Goal: Task Accomplishment & Management: Complete application form

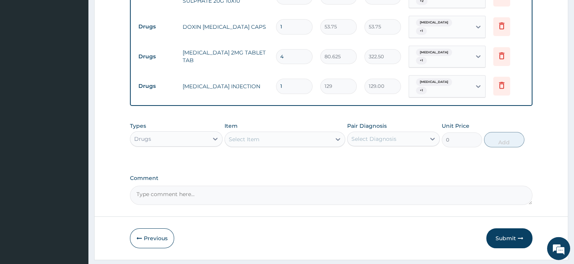
scroll to position [761, 0]
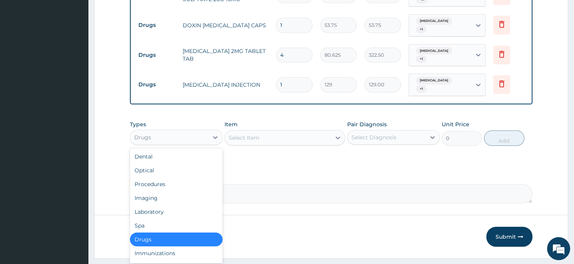
click at [191, 131] on div "Drugs" at bounding box center [169, 137] width 78 height 12
click at [169, 205] on div "Laboratory" at bounding box center [176, 212] width 93 height 14
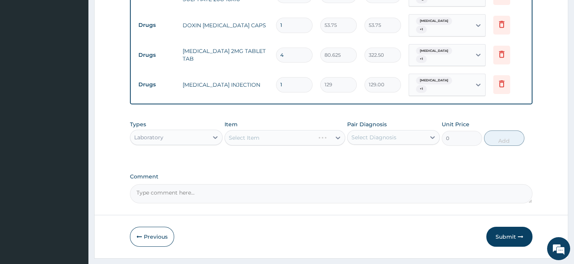
click at [331, 130] on div "Select Item" at bounding box center [285, 137] width 121 height 15
click at [315, 132] on div "Select Item" at bounding box center [270, 138] width 90 height 12
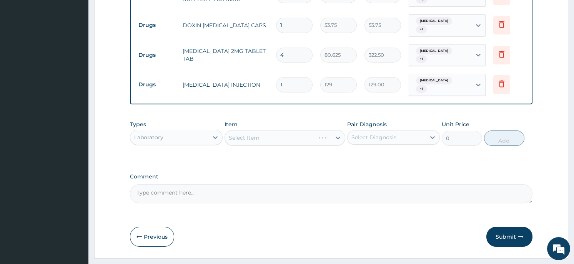
click at [315, 132] on div "Select Item" at bounding box center [270, 138] width 90 height 12
click at [328, 132] on div "Select Item" at bounding box center [278, 138] width 106 height 12
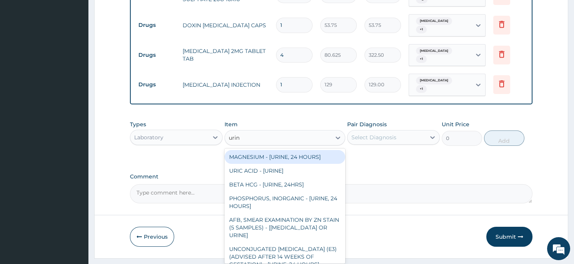
type input "urina"
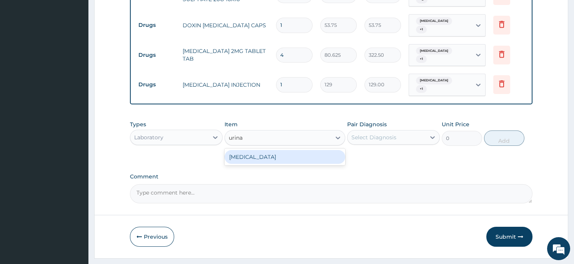
click at [296, 150] on div "[MEDICAL_DATA]" at bounding box center [285, 157] width 121 height 14
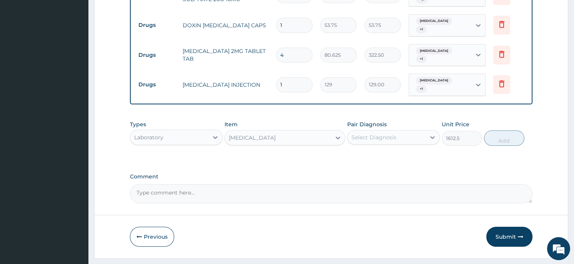
type input "1612.5"
click at [412, 131] on div "Select Diagnosis" at bounding box center [387, 137] width 78 height 12
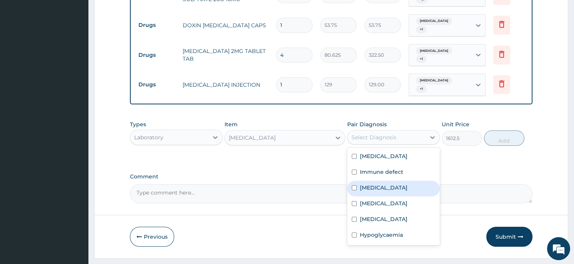
click at [354, 186] on input "checkbox" at bounding box center [354, 188] width 5 height 5
checkbox input "true"
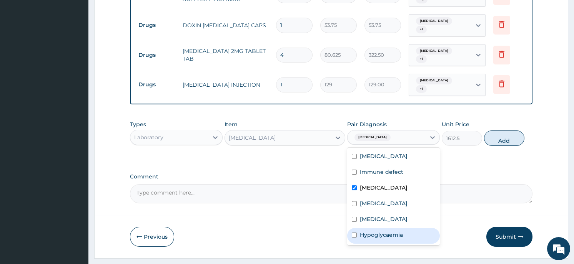
click at [356, 233] on input "checkbox" at bounding box center [354, 235] width 5 height 5
checkbox input "true"
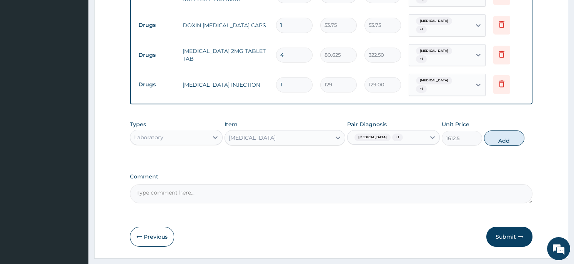
click at [508, 131] on button "Add" at bounding box center [504, 138] width 40 height 15
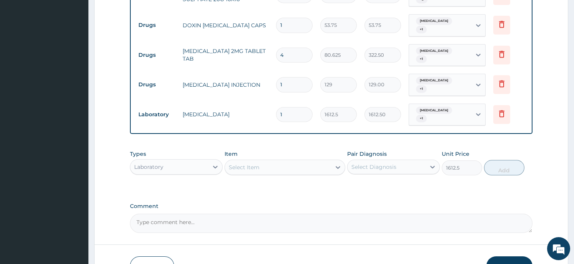
type input "0"
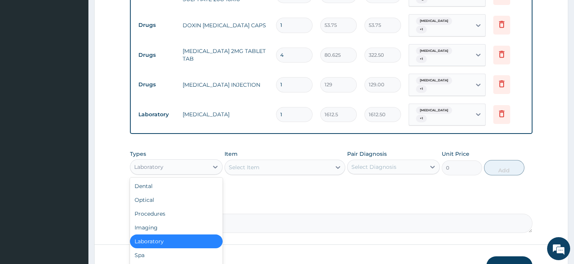
click at [195, 161] on div "Laboratory" at bounding box center [169, 167] width 78 height 12
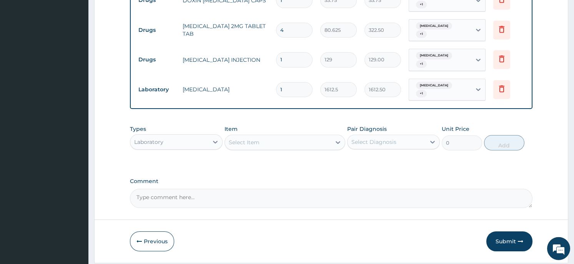
scroll to position [788, 0]
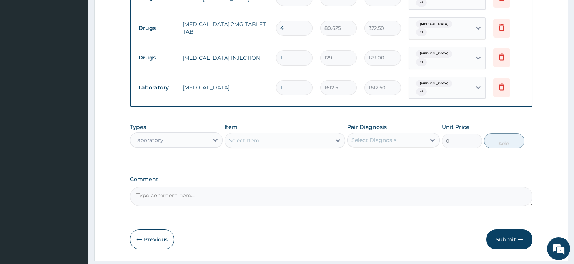
click at [194, 134] on div "Laboratory" at bounding box center [169, 140] width 78 height 12
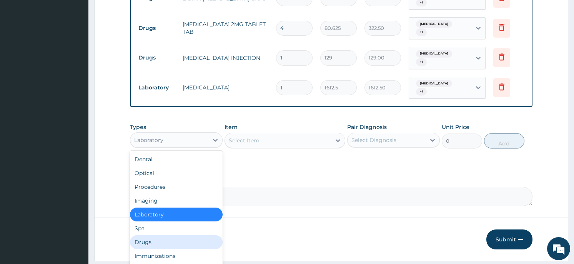
click at [175, 236] on div "Drugs" at bounding box center [176, 243] width 93 height 14
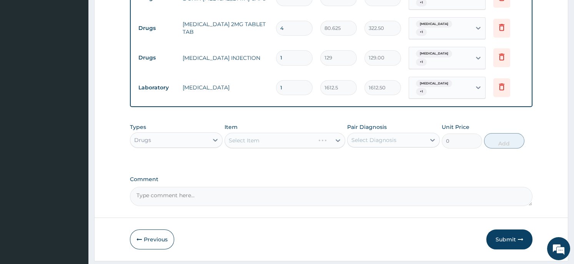
click at [275, 133] on div "Select Item" at bounding box center [285, 140] width 121 height 15
click at [330, 133] on div "Select Item" at bounding box center [285, 140] width 121 height 15
click at [330, 135] on div "Select Item" at bounding box center [278, 141] width 106 height 12
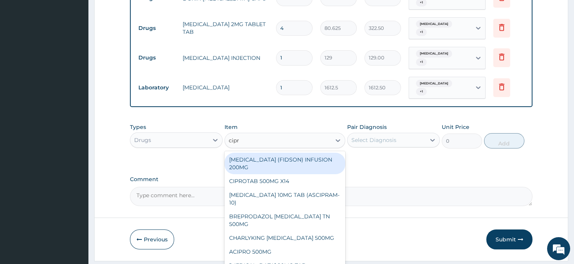
type input "[MEDICAL_DATA]"
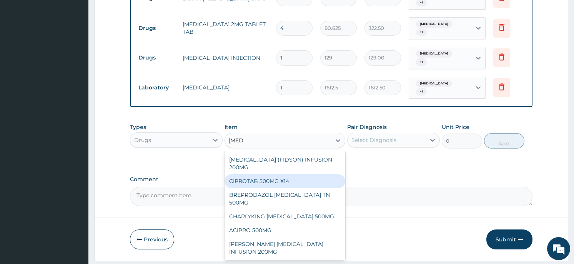
click at [315, 175] on div "CIPROTAB 500MG X14" at bounding box center [285, 182] width 121 height 14
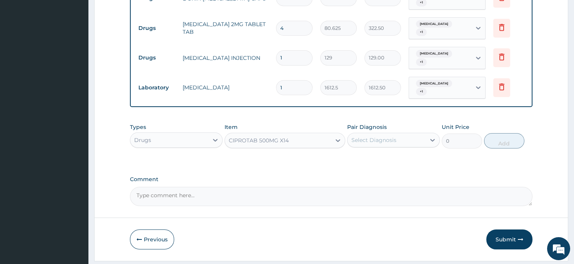
type input "290.25"
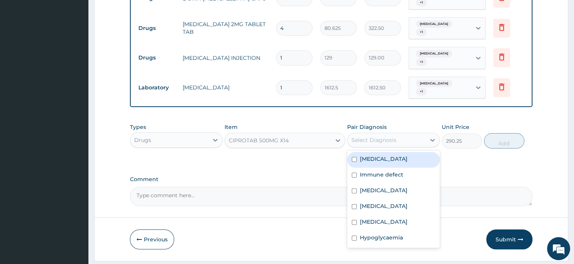
click at [409, 134] on div "Select Diagnosis" at bounding box center [387, 140] width 78 height 12
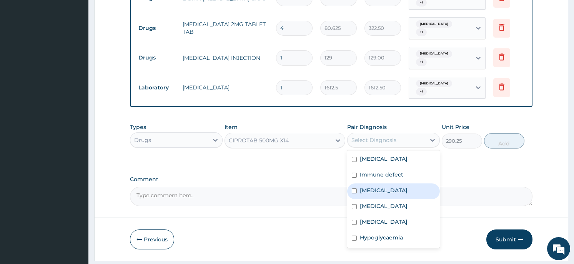
click at [397, 184] on div "[MEDICAL_DATA]" at bounding box center [393, 192] width 93 height 16
checkbox input "true"
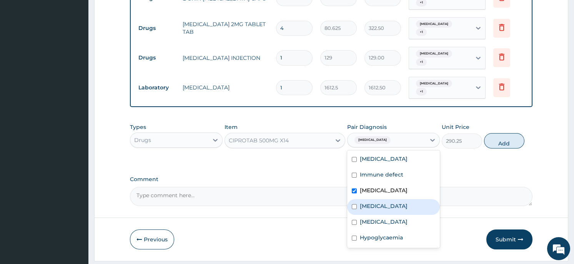
click at [355, 205] on input "checkbox" at bounding box center [354, 207] width 5 height 5
checkbox input "true"
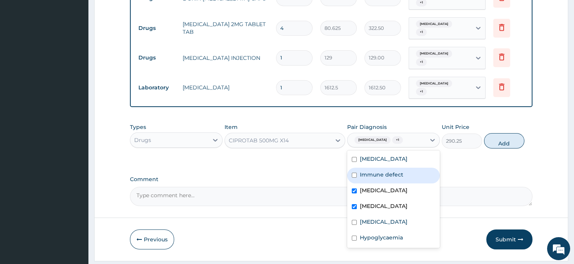
click at [506, 133] on button "Add" at bounding box center [504, 140] width 40 height 15
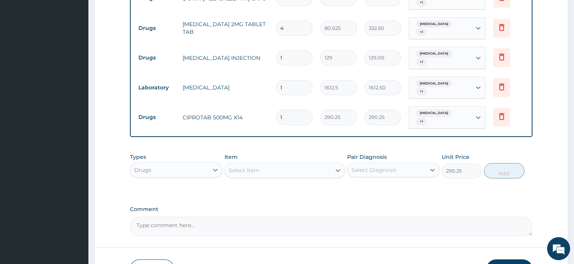
type input "0"
type input "10"
type input "2902.50"
type input "10"
click at [290, 165] on div "Select Item" at bounding box center [278, 171] width 106 height 12
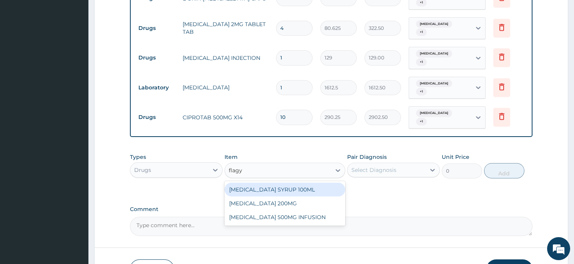
type input "[MEDICAL_DATA]"
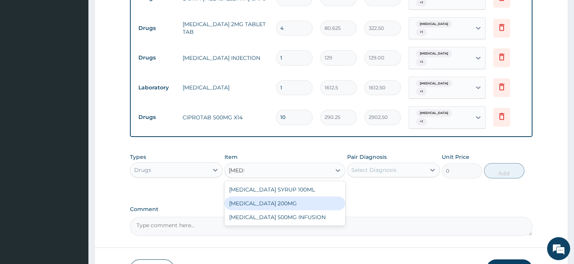
click at [285, 197] on div "[MEDICAL_DATA] 200MG" at bounding box center [285, 204] width 121 height 14
type input "43"
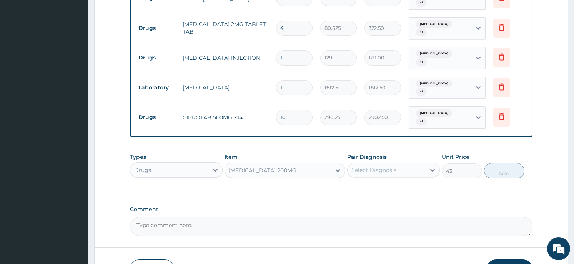
click at [404, 164] on div "Select Diagnosis" at bounding box center [387, 170] width 78 height 12
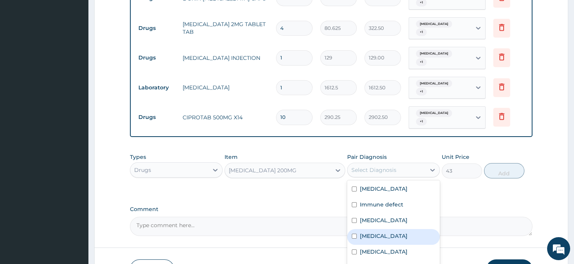
click at [354, 234] on input "checkbox" at bounding box center [354, 236] width 5 height 5
checkbox input "true"
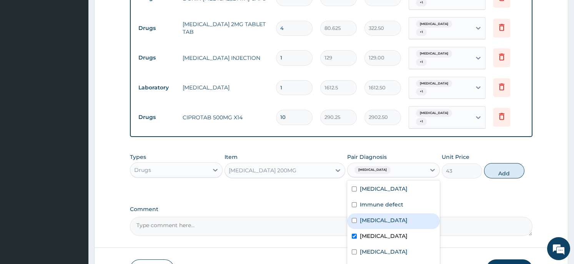
click at [353, 218] on input "checkbox" at bounding box center [354, 220] width 5 height 5
checkbox input "true"
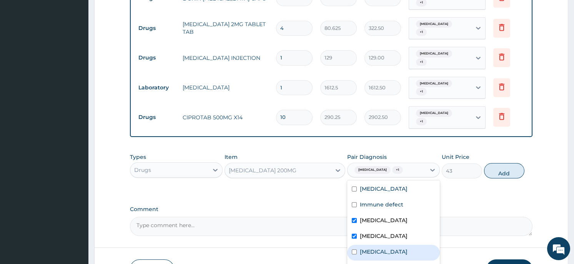
click at [354, 250] on input "checkbox" at bounding box center [354, 252] width 5 height 5
checkbox input "true"
click at [501, 163] on button "Add" at bounding box center [504, 170] width 40 height 15
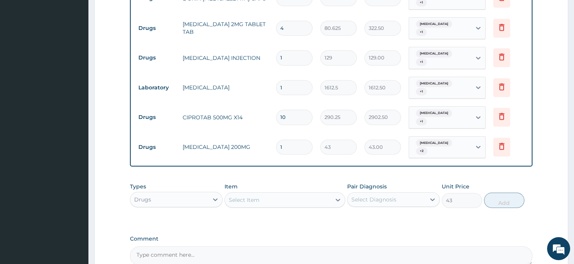
type input "0"
type input "0.00"
type input "3"
type input "129.00"
type input "30"
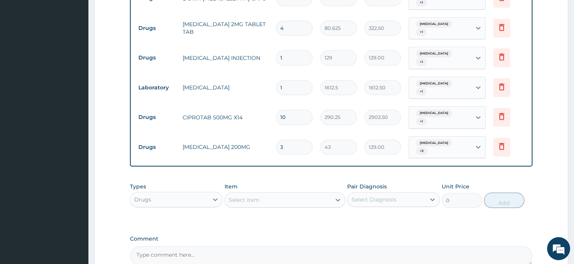
type input "1290.00"
type input "30"
click at [288, 194] on div "Select Item" at bounding box center [278, 200] width 106 height 12
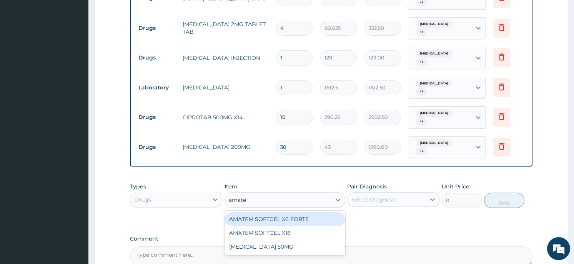
type input "amatem"
click at [284, 213] on div "AMATEM SOFTGEL X6 FORTE" at bounding box center [285, 220] width 121 height 14
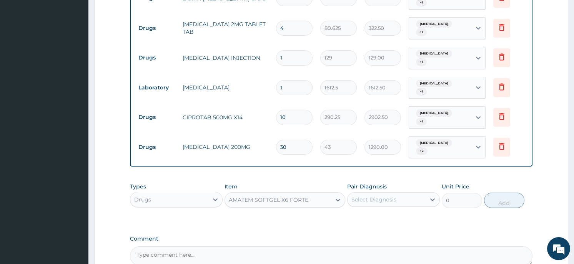
type input "430"
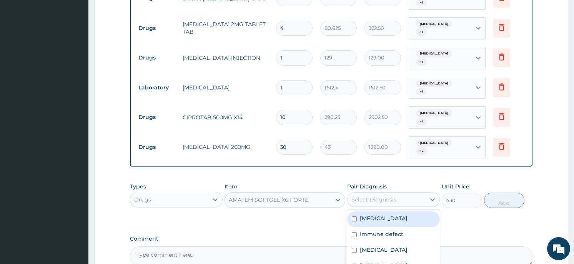
click at [392, 194] on div "Select Diagnosis" at bounding box center [387, 200] width 78 height 12
click at [391, 215] on label "[MEDICAL_DATA]" at bounding box center [384, 219] width 48 height 8
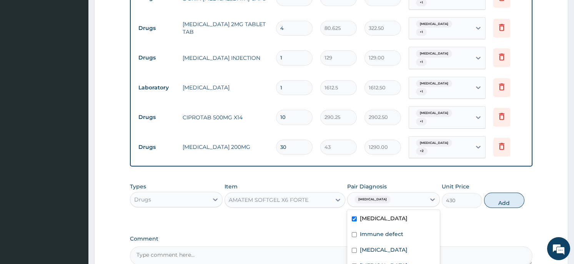
checkbox input "true"
click at [493, 193] on button "Add" at bounding box center [504, 200] width 40 height 15
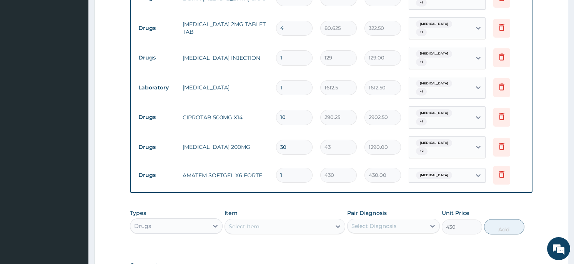
type input "0"
type input "0.00"
type input "6"
type input "2580.00"
type input "6"
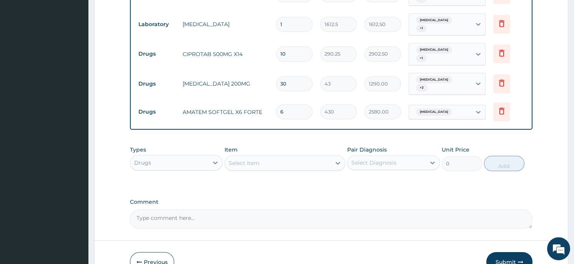
scroll to position [870, 0]
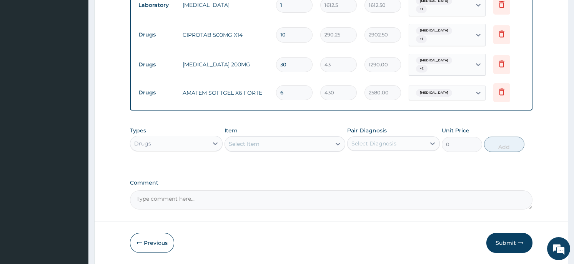
click at [502, 233] on button "Submit" at bounding box center [509, 243] width 46 height 20
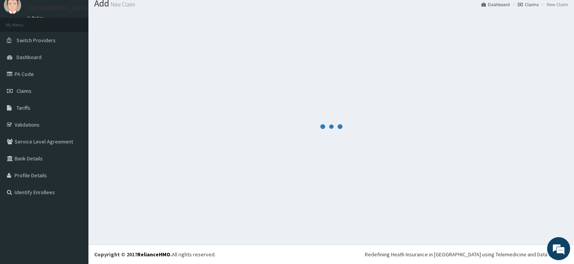
scroll to position [27, 0]
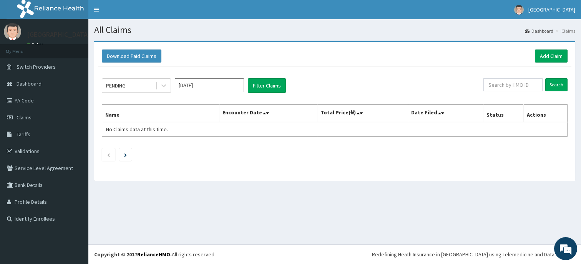
click at [37, 96] on link "PA Code" at bounding box center [44, 100] width 88 height 17
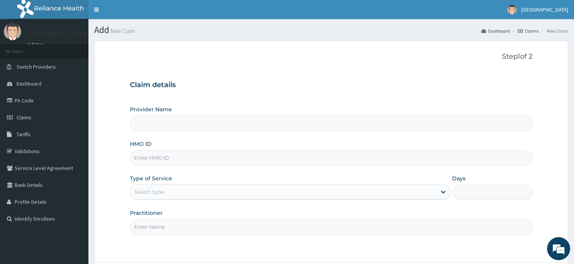
type input "Horeb [GEOGRAPHIC_DATA]"
click at [178, 160] on input "HMO ID" at bounding box center [331, 158] width 402 height 15
type input "KNL/10368/B"
click at [183, 192] on div "Select type" at bounding box center [283, 192] width 306 height 12
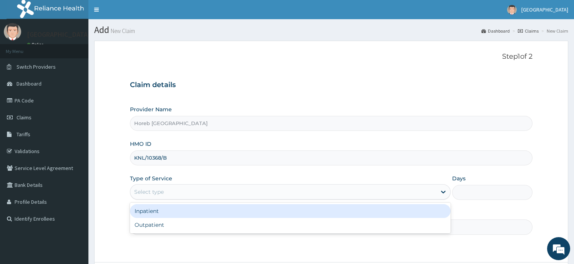
click at [176, 213] on div "Inpatient" at bounding box center [290, 212] width 321 height 14
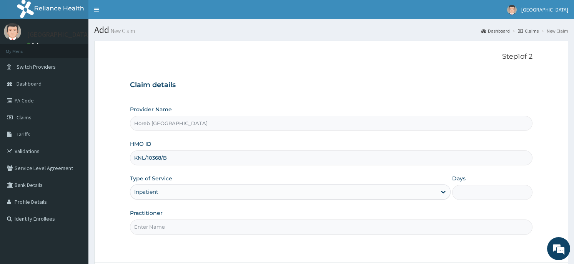
click at [239, 170] on div "Provider Name Horeb Consult Hospital HMO ID KNL/10368/B Type of Service option …" at bounding box center [331, 170] width 402 height 129
click at [467, 195] on input "Days" at bounding box center [492, 192] width 80 height 15
type input "3"
type input "2"
click at [361, 229] on input "Practitioner" at bounding box center [331, 227] width 402 height 15
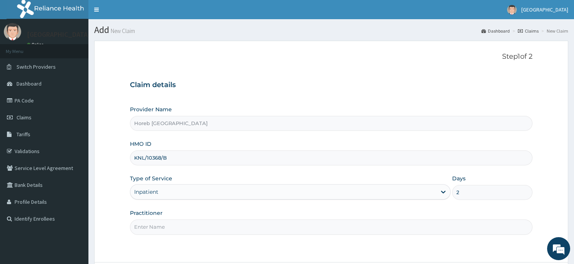
click at [374, 231] on input "Practitioner" at bounding box center [331, 227] width 402 height 15
type input "GENERAL"
click at [484, 255] on form "Step 1 of 2 Claim details Provider Name Horeb Consult Hospital HMO ID KNL/10368…" at bounding box center [331, 174] width 474 height 266
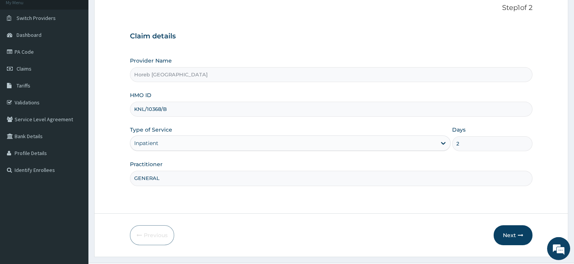
scroll to position [67, 0]
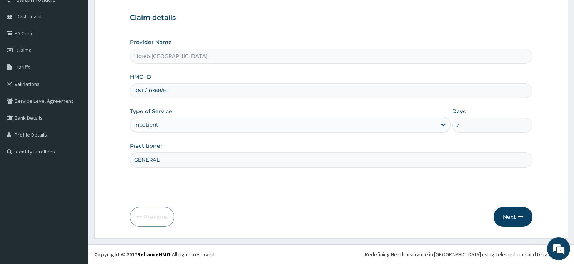
click at [515, 217] on button "Next" at bounding box center [513, 217] width 39 height 20
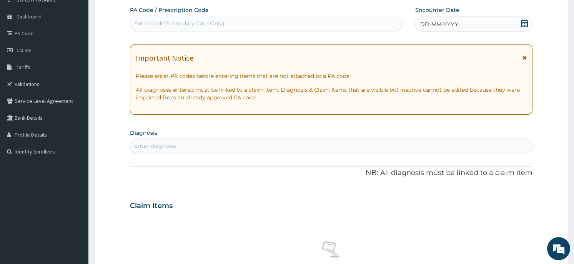
click at [300, 25] on div "Enter Code(Secondary Care Only)" at bounding box center [266, 23] width 272 height 12
type input "PA/494CAC"
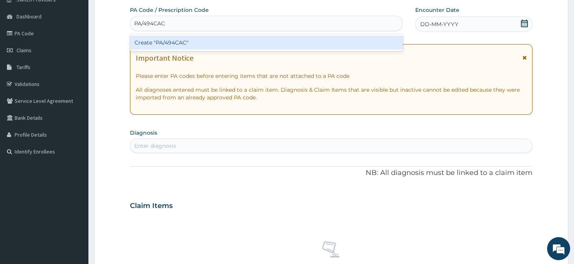
click at [188, 43] on div "Create "PA/494CAC"" at bounding box center [266, 43] width 273 height 14
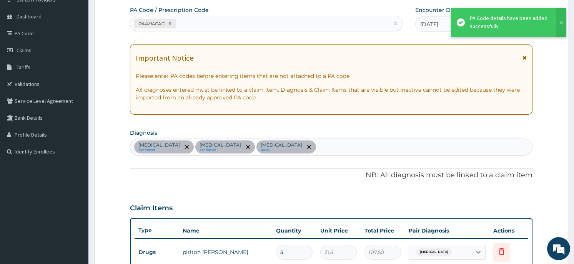
scroll to position [526, 0]
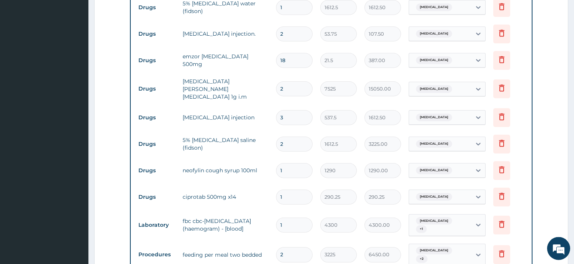
scroll to position [422, 0]
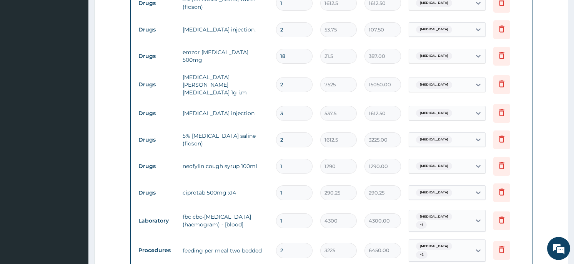
click at [284, 188] on input "1" at bounding box center [294, 193] width 37 height 15
type input "10"
type input "2902.50"
type input "10"
click at [542, 212] on form "Step 2 of 2 PA Code / Prescription Code PA/494CAC Encounter Date 25-08-2025 Imp…" at bounding box center [331, 80] width 474 height 924
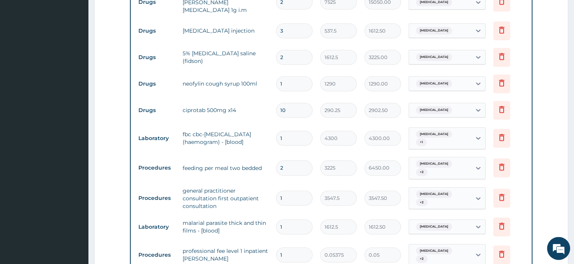
scroll to position [526, 0]
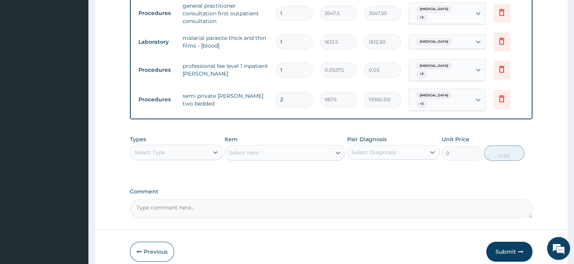
scroll to position [711, 0]
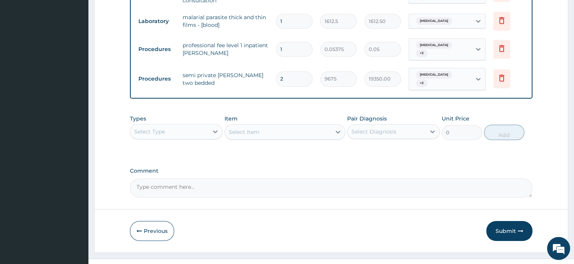
click at [185, 126] on div "Select Type" at bounding box center [169, 132] width 78 height 12
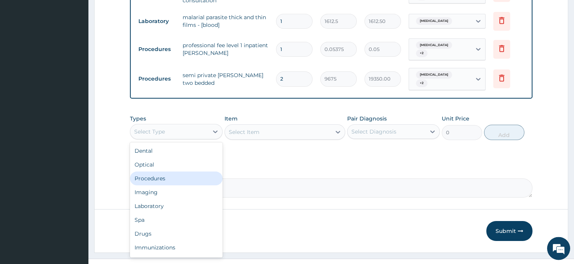
click at [170, 172] on div "Procedures" at bounding box center [176, 179] width 93 height 14
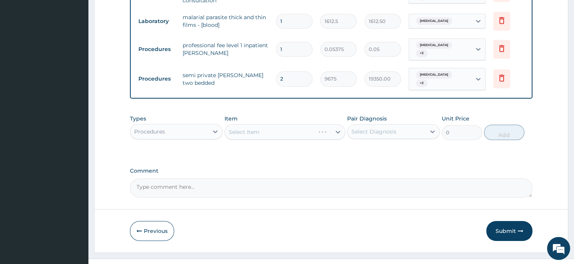
click at [334, 125] on div "Select Item" at bounding box center [285, 132] width 121 height 15
click at [332, 126] on div at bounding box center [338, 133] width 14 height 14
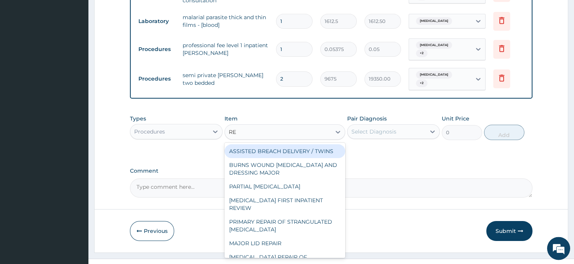
type input "REG"
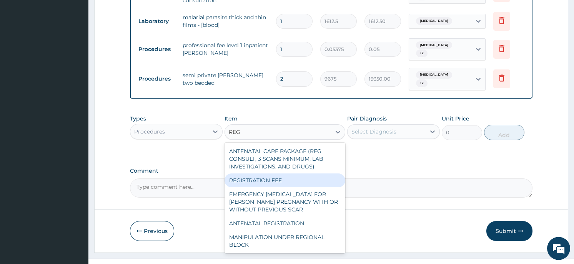
click at [280, 174] on div "REGISTRATION FEE" at bounding box center [285, 181] width 121 height 14
type input "2150"
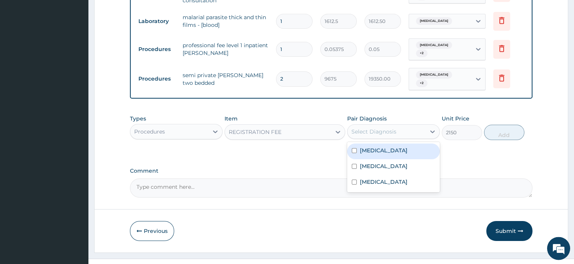
click at [406, 126] on div "Select Diagnosis" at bounding box center [387, 132] width 78 height 12
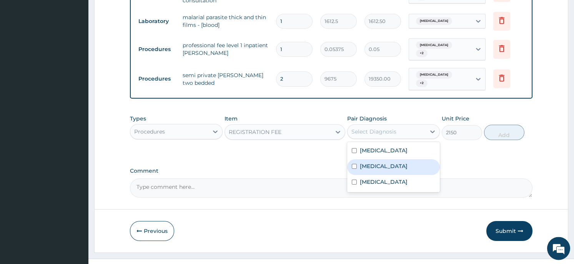
click at [353, 165] on input "checkbox" at bounding box center [354, 167] width 5 height 5
checkbox input "true"
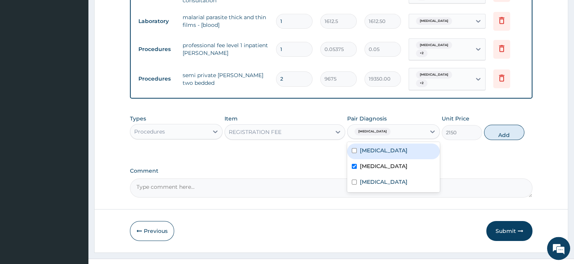
click at [353, 149] on input "checkbox" at bounding box center [354, 151] width 5 height 5
checkbox input "true"
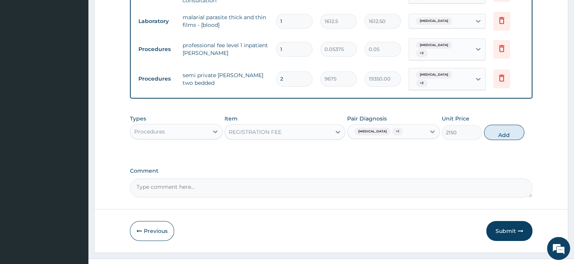
click at [501, 127] on button "Add" at bounding box center [504, 132] width 40 height 15
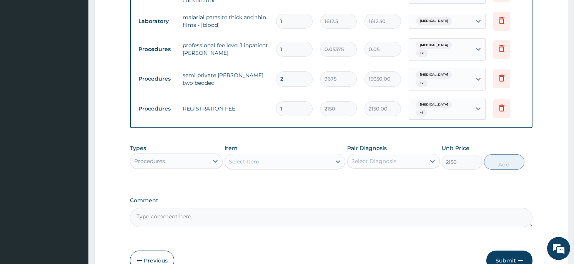
type input "0"
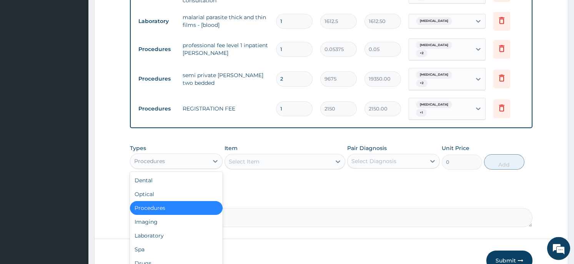
click at [196, 156] on div "Procedures" at bounding box center [169, 162] width 78 height 12
click at [295, 156] on div "Select Item" at bounding box center [278, 162] width 106 height 12
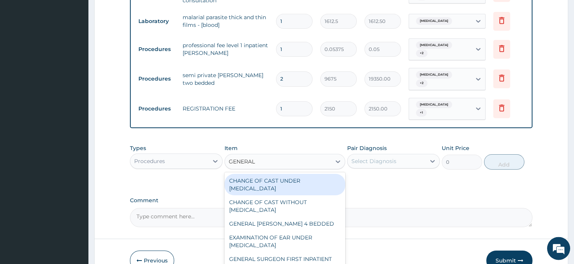
type input "GENERAL"
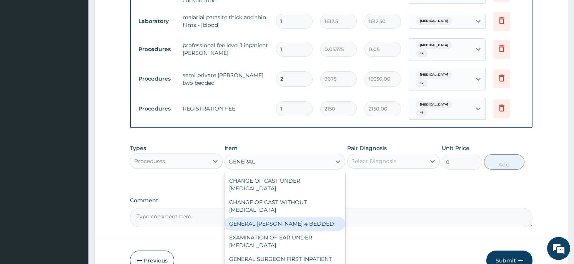
click at [264, 218] on div "GENERAL WARD 4 BEDDED" at bounding box center [285, 225] width 121 height 14
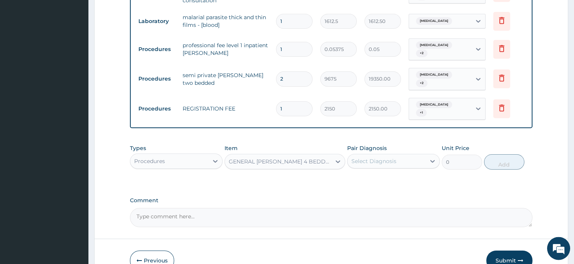
type input "6987.5"
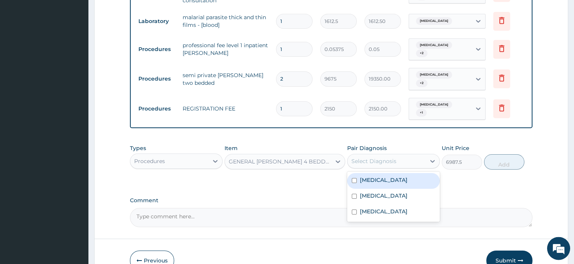
click at [409, 156] on div "Select Diagnosis" at bounding box center [387, 162] width 78 height 12
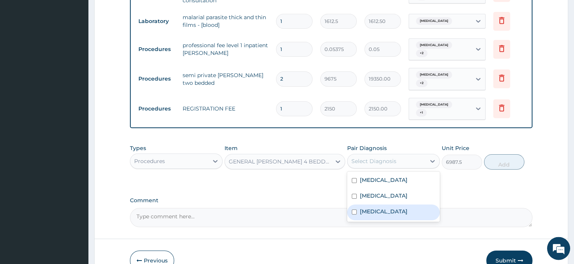
click at [378, 207] on div "[MEDICAL_DATA]" at bounding box center [393, 213] width 93 height 16
checkbox input "true"
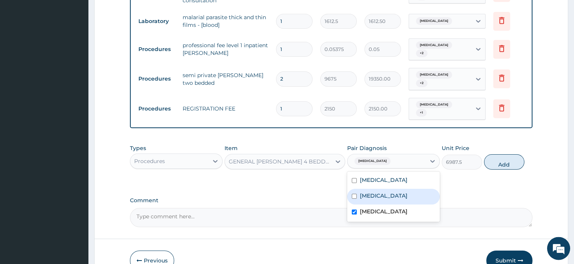
click at [354, 195] on input "checkbox" at bounding box center [354, 197] width 5 height 5
checkbox input "true"
click at [494, 155] on button "Add" at bounding box center [504, 162] width 40 height 15
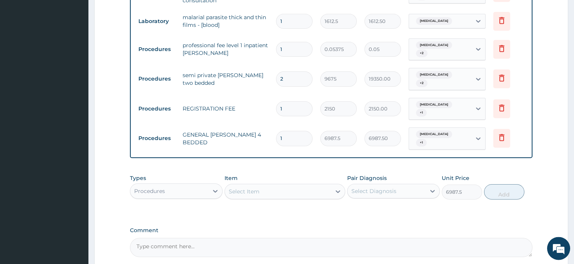
type input "0"
type input "0.00"
type input "2"
type input "13975.00"
type input "2"
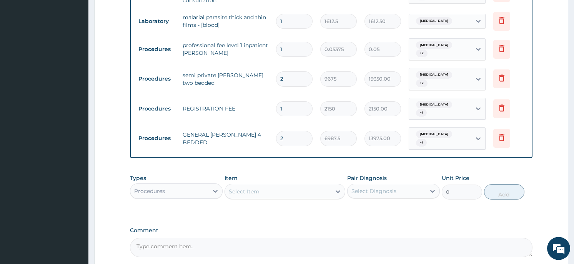
click at [501, 75] on icon at bounding box center [501, 78] width 5 height 7
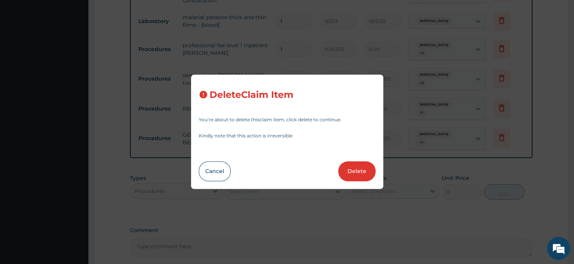
click at [358, 171] on button "Delete" at bounding box center [356, 172] width 37 height 20
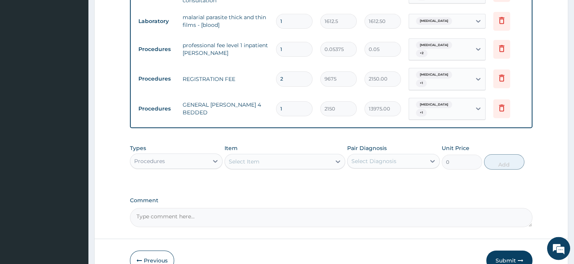
type input "1"
type input "2150"
type input "2150.00"
type input "2"
type input "6987.5"
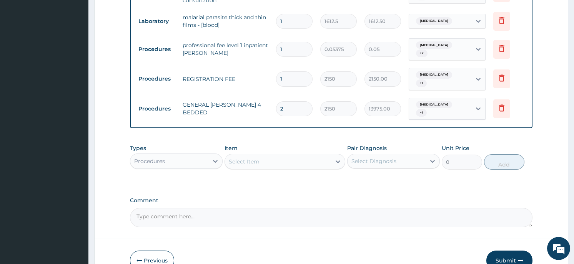
type input "13975.00"
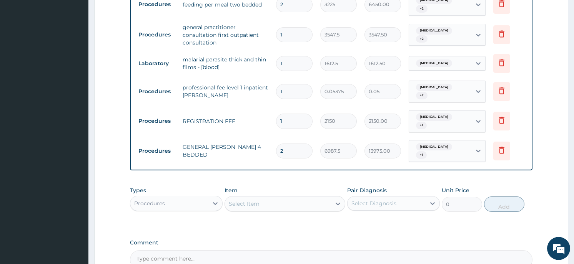
scroll to position [744, 0]
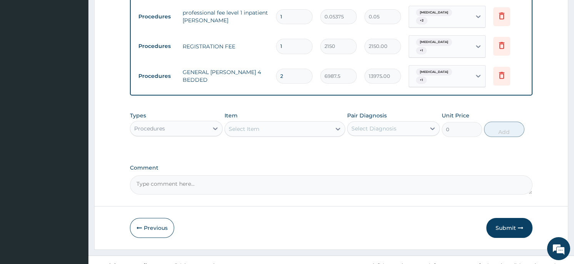
click at [329, 123] on div "Select Item" at bounding box center [278, 129] width 106 height 12
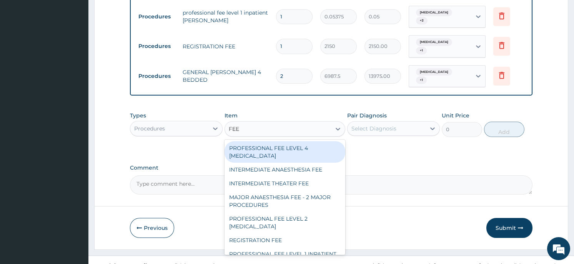
type input "FEED"
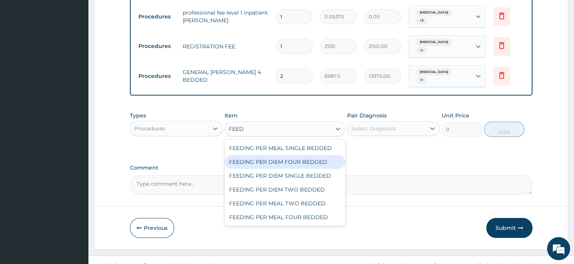
click at [295, 155] on div "FEEDING PER DIEM FOUR BEDDED" at bounding box center [285, 162] width 121 height 14
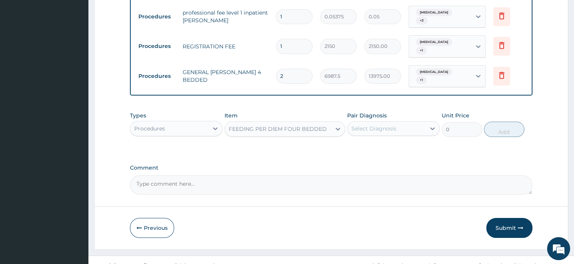
type input "8062.5"
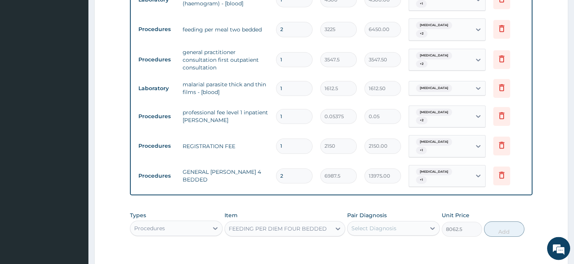
scroll to position [641, 0]
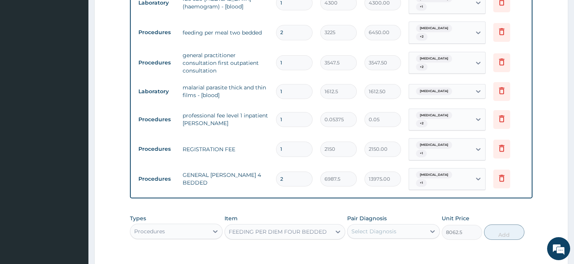
click at [402, 226] on div "Select Diagnosis" at bounding box center [387, 232] width 78 height 12
click at [353, 249] on input "checkbox" at bounding box center [354, 251] width 5 height 5
checkbox input "true"
click at [353, 264] on input "checkbox" at bounding box center [354, 266] width 5 height 5
checkbox input "true"
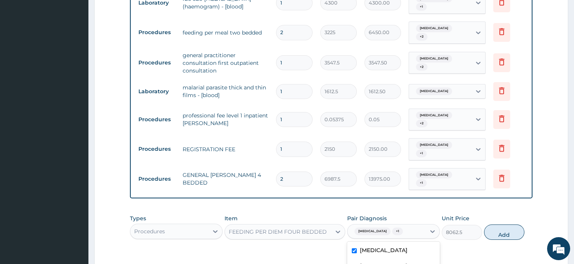
click at [501, 225] on button "Add" at bounding box center [504, 232] width 40 height 15
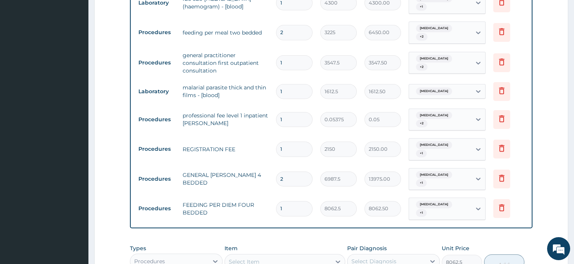
type input "0"
click at [501, 28] on icon at bounding box center [501, 31] width 5 height 7
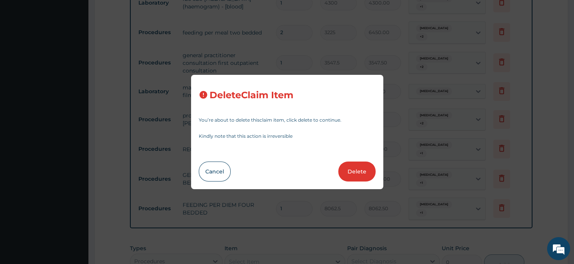
click at [357, 170] on button "Delete" at bounding box center [356, 172] width 37 height 20
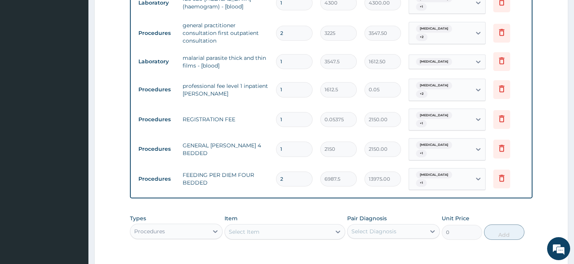
type input "1"
type input "3547.5"
type input "3547.50"
type input "1612.5"
type input "1612.50"
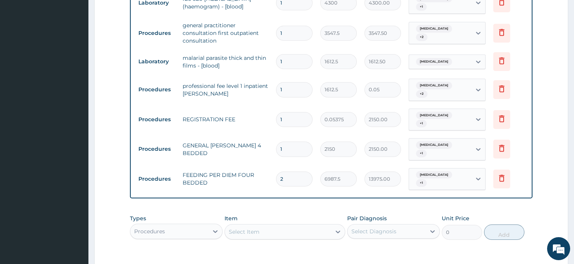
type input "0.05375"
type input "0.05"
type input "2150"
type input "2150.00"
type input "2"
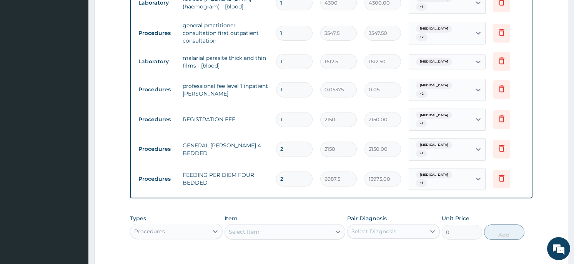
type input "6987.5"
type input "13975.00"
type input "1"
type input "8062.5"
type input "8062.50"
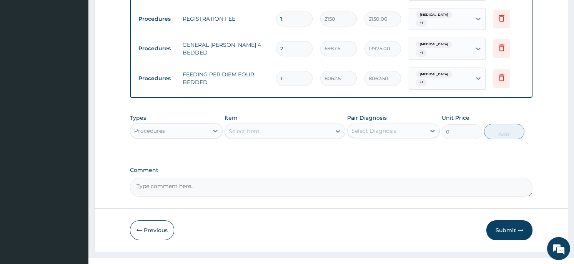
scroll to position [744, 0]
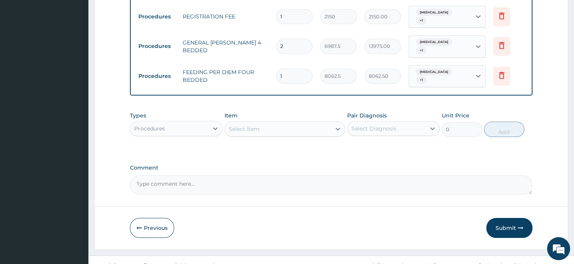
click at [503, 218] on button "Submit" at bounding box center [509, 228] width 46 height 20
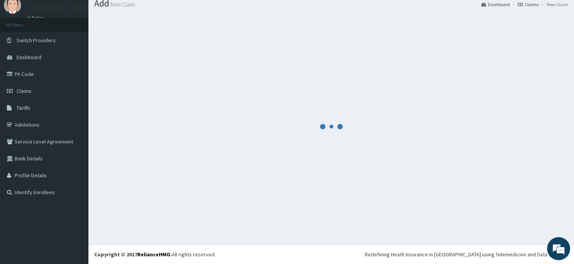
scroll to position [27, 0]
